Goal: Task Accomplishment & Management: Complete application form

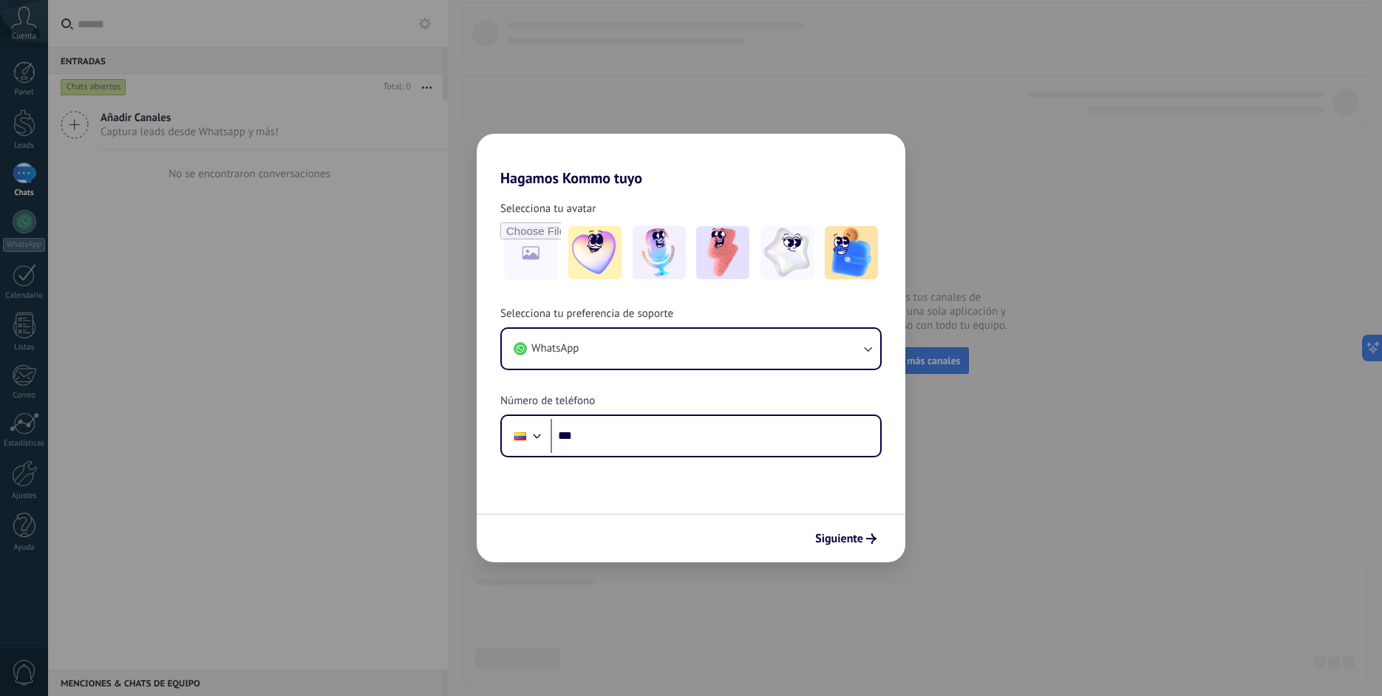
click at [323, 398] on div "Hagamos Kommo tuyo Selecciona tu avatar Selecciona tu preferencia de soporte Wh…" at bounding box center [691, 348] width 1382 height 696
click at [325, 398] on div "Hagamos Kommo tuyo Selecciona tu avatar Selecciona tu preferencia de soporte Wh…" at bounding box center [691, 348] width 1382 height 696
drag, startPoint x: 325, startPoint y: 398, endPoint x: 341, endPoint y: 395, distance: 15.9
click at [329, 398] on div "Hagamos Kommo tuyo Selecciona tu avatar Selecciona tu preferencia de soporte Wh…" at bounding box center [691, 348] width 1382 height 696
drag, startPoint x: 361, startPoint y: 382, endPoint x: 373, endPoint y: 380, distance: 12.8
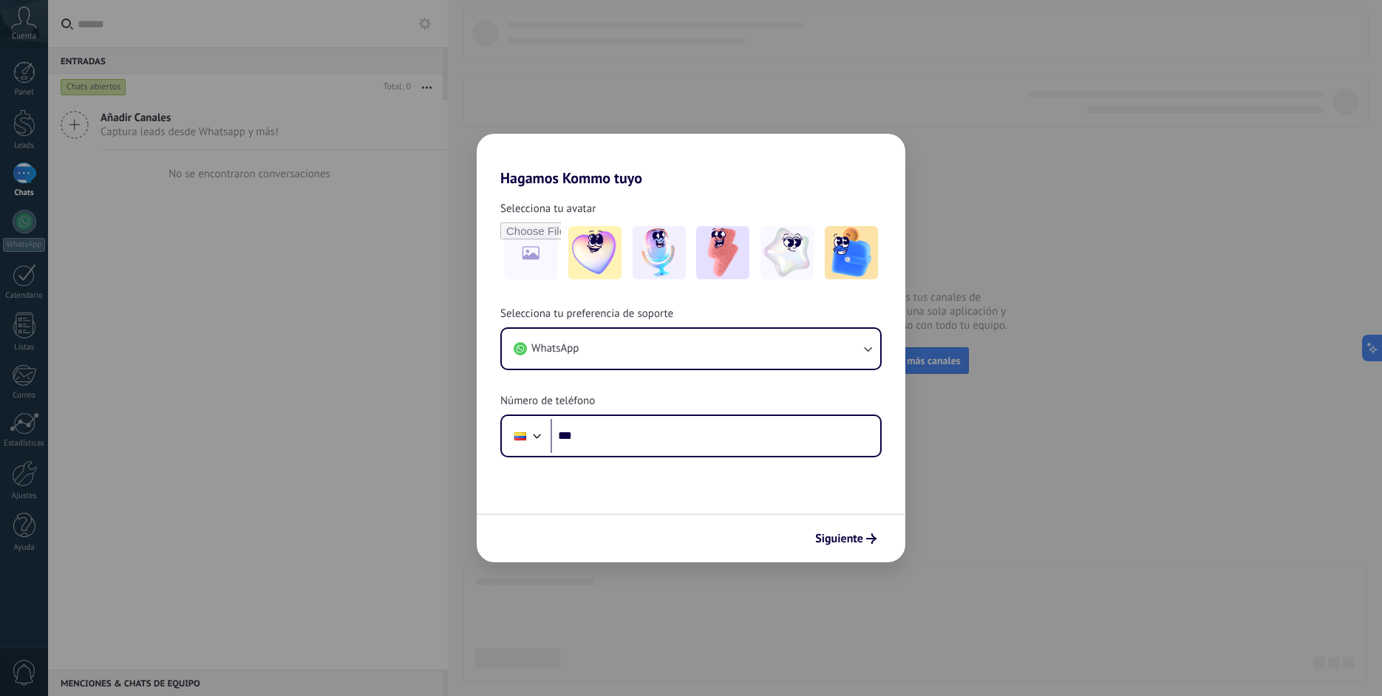
click at [369, 380] on div "Hagamos Kommo tuyo Selecciona tu avatar Selecciona tu preferencia de soporte Wh…" at bounding box center [691, 348] width 1382 height 696
click at [379, 382] on div "Hagamos Kommo tuyo Selecciona tu avatar Selecciona tu preferencia de soporte Wh…" at bounding box center [691, 348] width 1382 height 696
click at [380, 387] on div "Hagamos Kommo tuyo Selecciona tu avatar Selecciona tu preferencia de soporte Wh…" at bounding box center [691, 348] width 1382 height 696
click at [385, 389] on div "Hagamos Kommo tuyo Selecciona tu avatar Selecciona tu preferencia de soporte Wh…" at bounding box center [691, 348] width 1382 height 696
click at [391, 393] on div "Hagamos Kommo tuyo Selecciona tu avatar Selecciona tu preferencia de soporte Wh…" at bounding box center [691, 348] width 1382 height 696
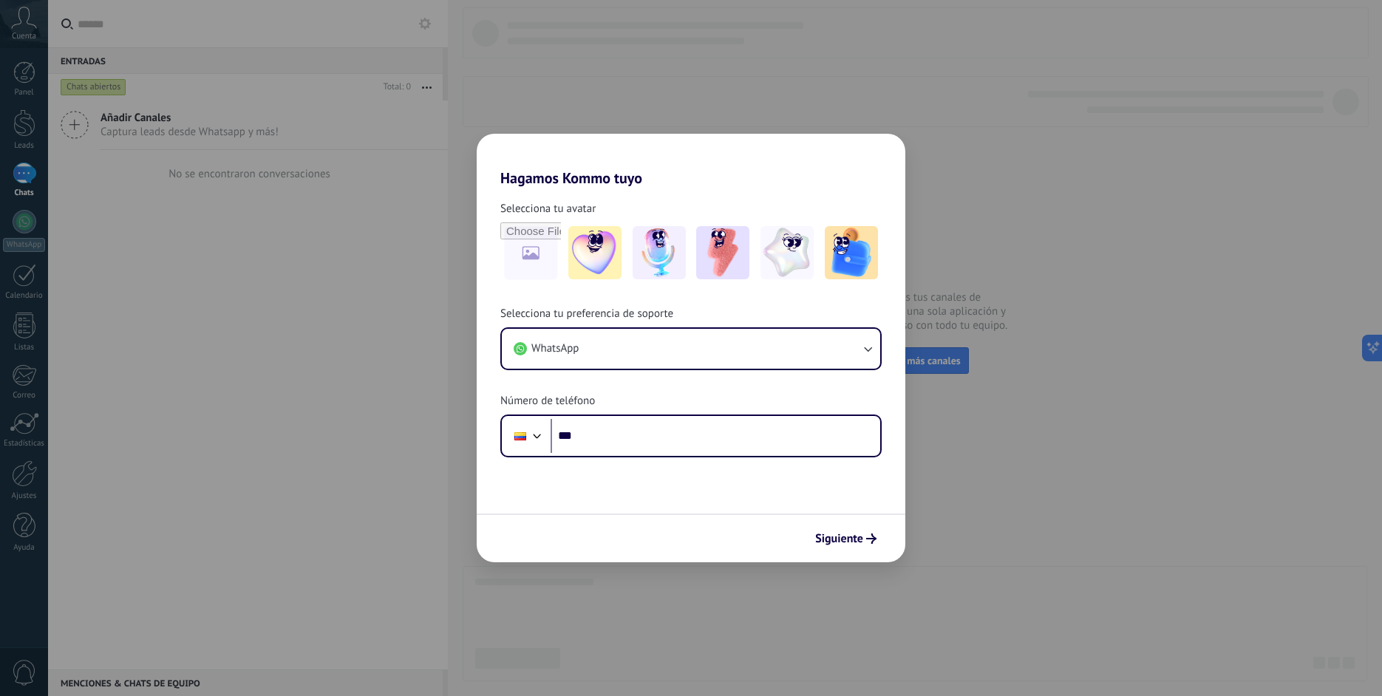
click at [395, 398] on div "Hagamos Kommo tuyo Selecciona tu avatar Selecciona tu preferencia de soporte Wh…" at bounding box center [691, 348] width 1382 height 696
click at [392, 400] on div "Hagamos Kommo tuyo Selecciona tu avatar Selecciona tu preferencia de soporte Wh…" at bounding box center [691, 348] width 1382 height 696
drag, startPoint x: 396, startPoint y: 403, endPoint x: 408, endPoint y: 404, distance: 11.9
click at [397, 403] on div "Hagamos Kommo tuyo Selecciona tu avatar Selecciona tu preferencia de soporte Wh…" at bounding box center [691, 348] width 1382 height 696
drag, startPoint x: 409, startPoint y: 406, endPoint x: 417, endPoint y: 408, distance: 8.3
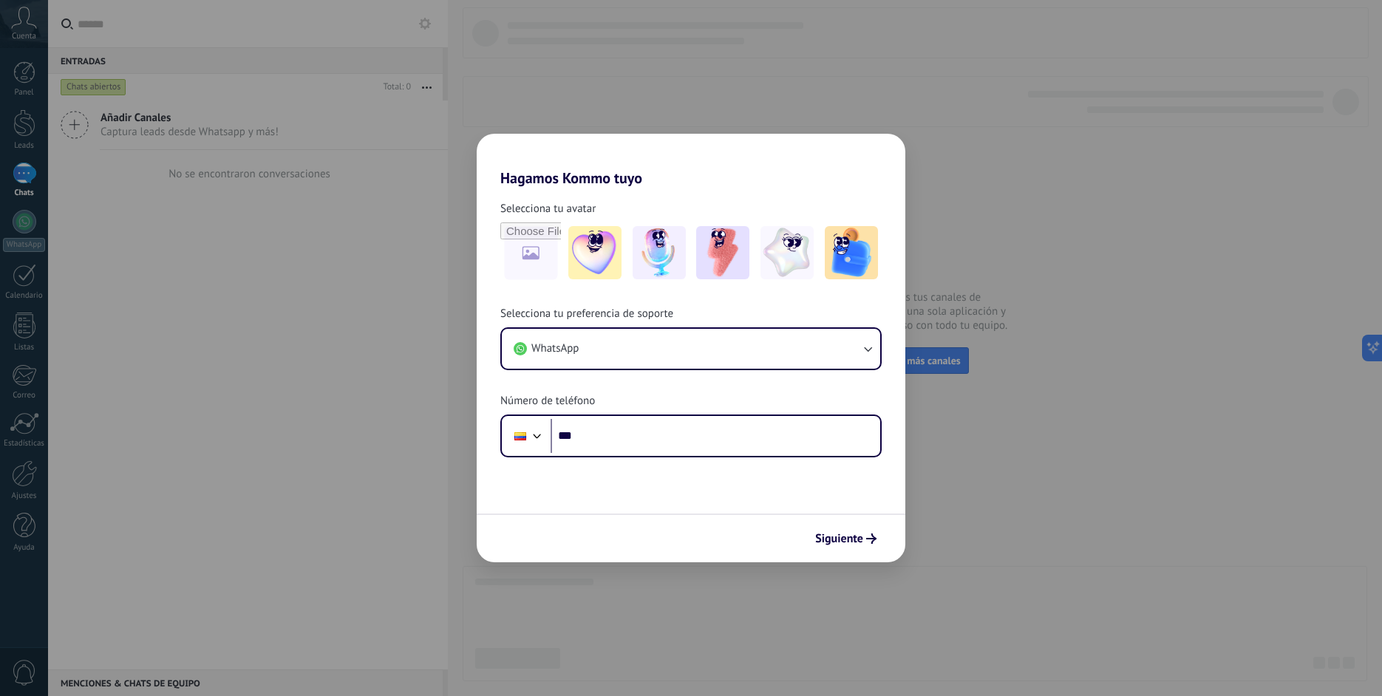
click at [406, 408] on div "Hagamos Kommo tuyo Selecciona tu avatar Selecciona tu preferencia de soporte Wh…" at bounding box center [691, 348] width 1382 height 696
click at [422, 414] on div "Hagamos Kommo tuyo Selecciona tu avatar Selecciona tu preferencia de soporte Wh…" at bounding box center [691, 348] width 1382 height 696
click at [417, 414] on div "Hagamos Kommo tuyo Selecciona tu avatar Selecciona tu preferencia de soporte Wh…" at bounding box center [691, 348] width 1382 height 696
click at [413, 416] on div "Hagamos Kommo tuyo Selecciona tu avatar Selecciona tu preferencia de soporte Wh…" at bounding box center [691, 348] width 1382 height 696
click at [421, 417] on div "Hagamos Kommo tuyo Selecciona tu avatar Selecciona tu preferencia de soporte Wh…" at bounding box center [691, 348] width 1382 height 696
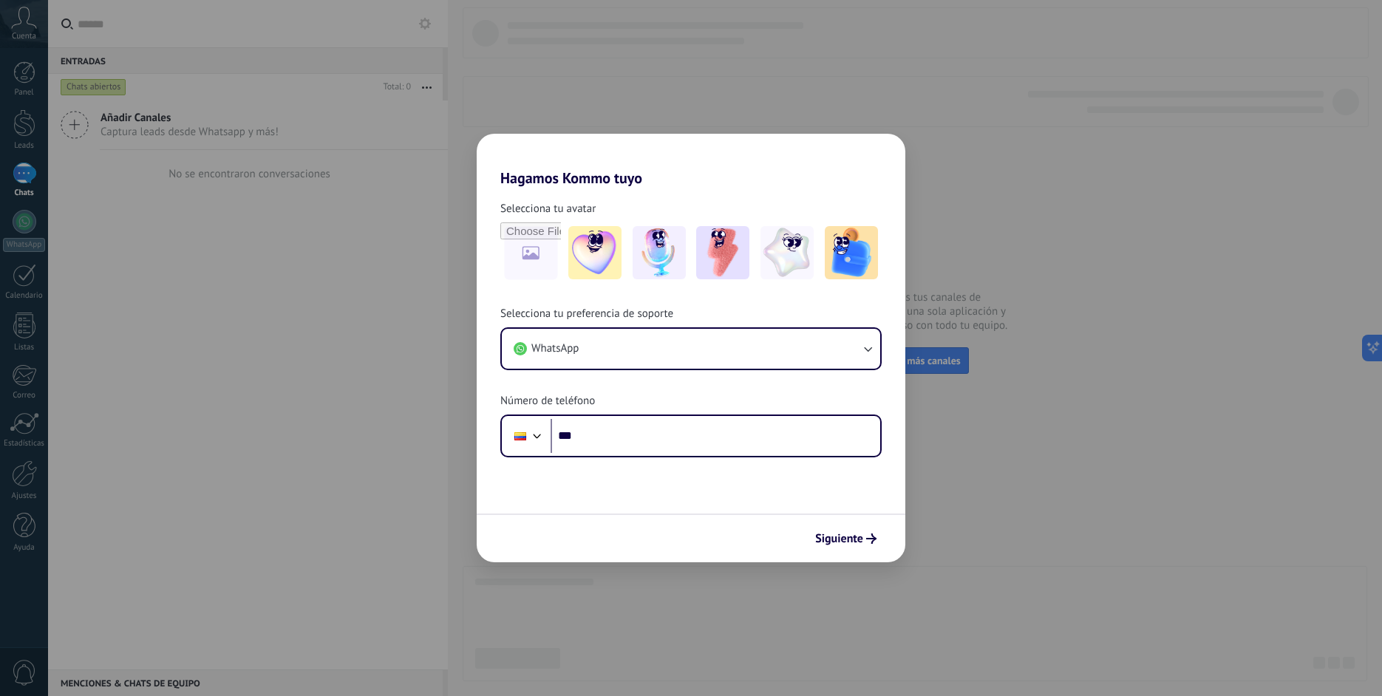
click at [436, 440] on div "Hagamos Kommo tuyo Selecciona tu avatar Selecciona tu preferencia de soporte Wh…" at bounding box center [691, 348] width 1382 height 696
click at [458, 448] on div "Hagamos Kommo tuyo Selecciona tu avatar Selecciona tu preferencia de soporte Wh…" at bounding box center [691, 348] width 1382 height 696
click at [455, 447] on div "Hagamos Kommo tuyo Selecciona tu avatar Selecciona tu preferencia de soporte Wh…" at bounding box center [691, 348] width 1382 height 696
click at [454, 447] on div "Hagamos Kommo tuyo Selecciona tu avatar Selecciona tu preferencia de soporte Wh…" at bounding box center [691, 348] width 1382 height 696
click at [457, 447] on div "Hagamos Kommo tuyo Selecciona tu avatar Selecciona tu preferencia de soporte Wh…" at bounding box center [691, 348] width 1382 height 696
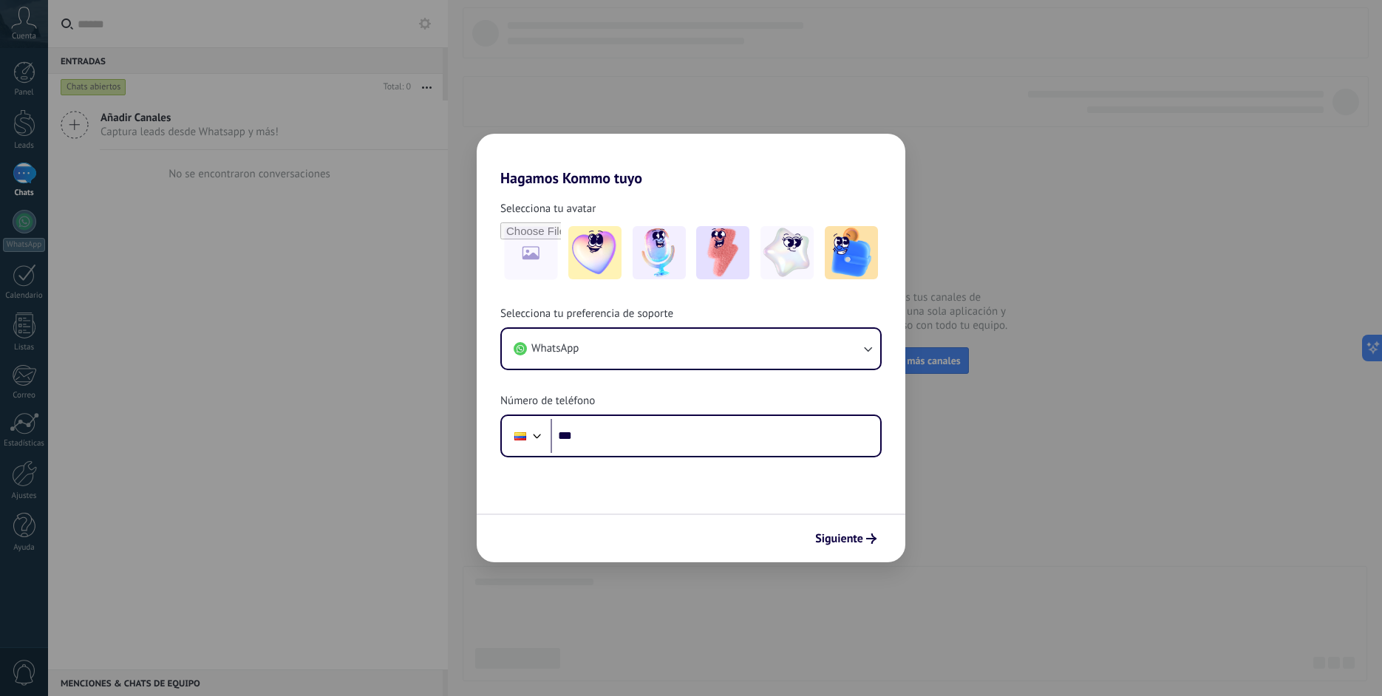
drag, startPoint x: 465, startPoint y: 450, endPoint x: 481, endPoint y: 456, distance: 16.6
click at [468, 451] on div "Hagamos Kommo tuyo Selecciona tu avatar Selecciona tu preferencia de soporte Wh…" at bounding box center [691, 348] width 1382 height 696
